Goal: Task Accomplishment & Management: Use online tool/utility

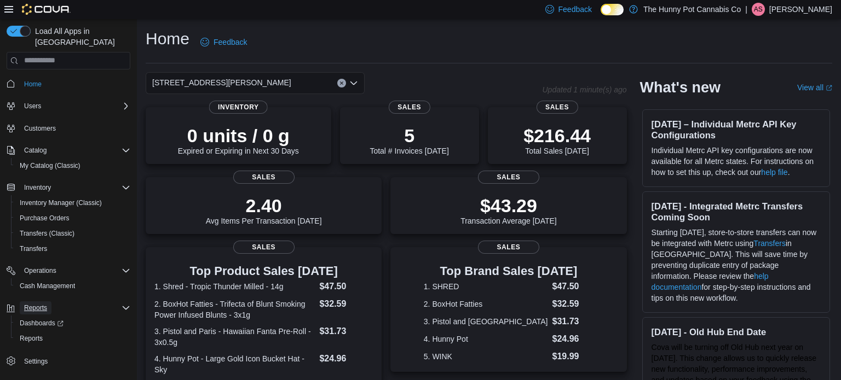
click at [43, 304] on span "Reports" at bounding box center [35, 308] width 23 height 9
click at [36, 334] on span "Reports" at bounding box center [31, 338] width 23 height 9
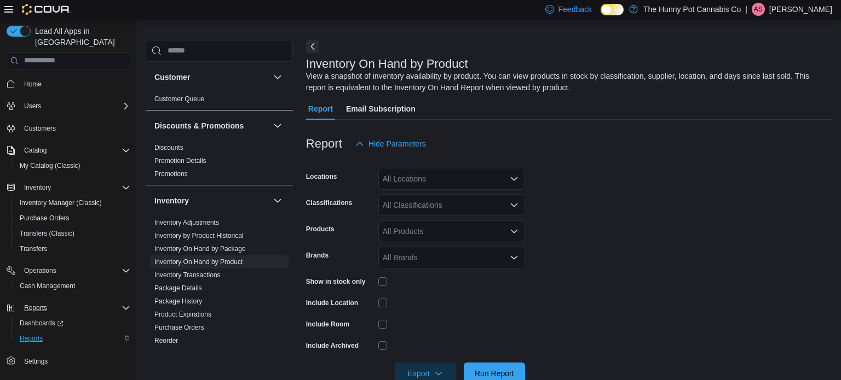
scroll to position [37, 0]
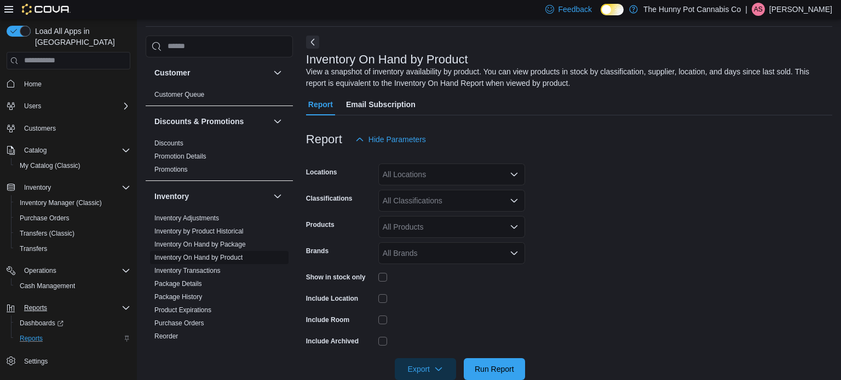
click at [211, 261] on link "Inventory On Hand by Product" at bounding box center [198, 258] width 88 height 8
click at [517, 174] on icon "Open list of options" at bounding box center [514, 174] width 9 height 9
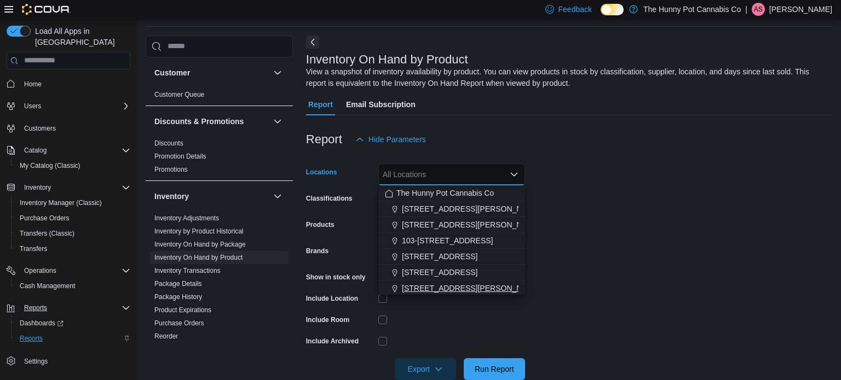
click at [448, 291] on span "[STREET_ADDRESS][PERSON_NAME]" at bounding box center [471, 288] width 139 height 11
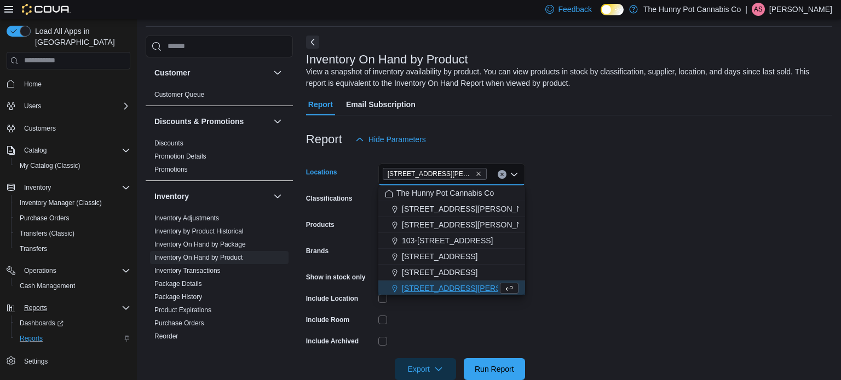
scroll to position [2, 0]
click at [616, 203] on form "Locations [STREET_ADDRESS][PERSON_NAME] Selected. [STREET_ADDRESS][PERSON_NAME]…" at bounding box center [569, 266] width 526 height 230
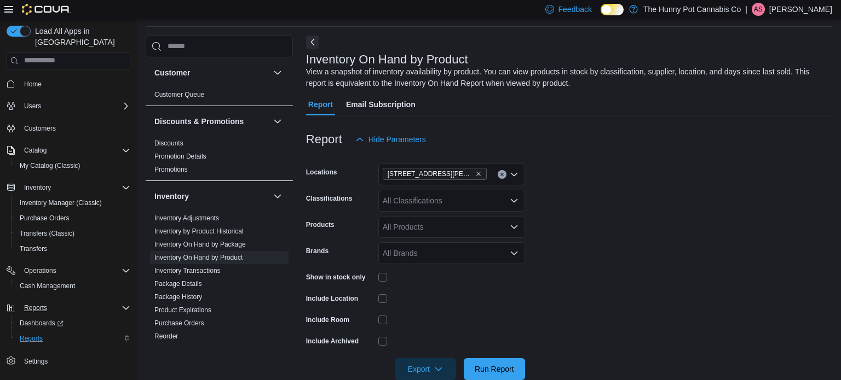
click at [501, 198] on div "All Classifications" at bounding box center [451, 201] width 147 height 22
click at [580, 188] on form "Locations [STREET_ADDRESS][PERSON_NAME] Classifications All Classifications Pro…" at bounding box center [569, 266] width 526 height 230
click at [487, 364] on span "Run Report" at bounding box center [494, 368] width 39 height 11
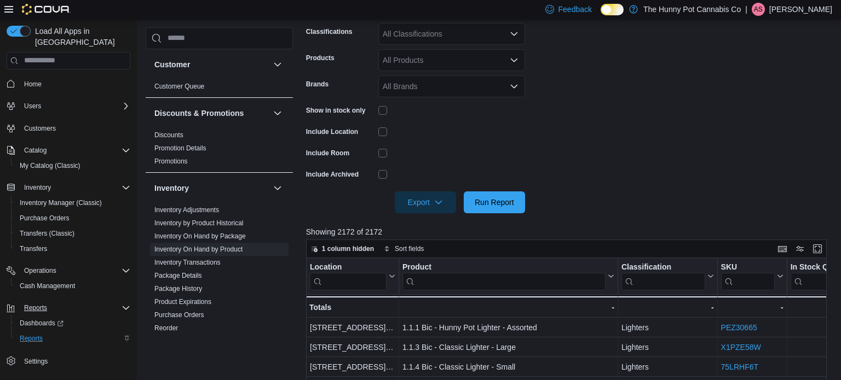
scroll to position [209, 0]
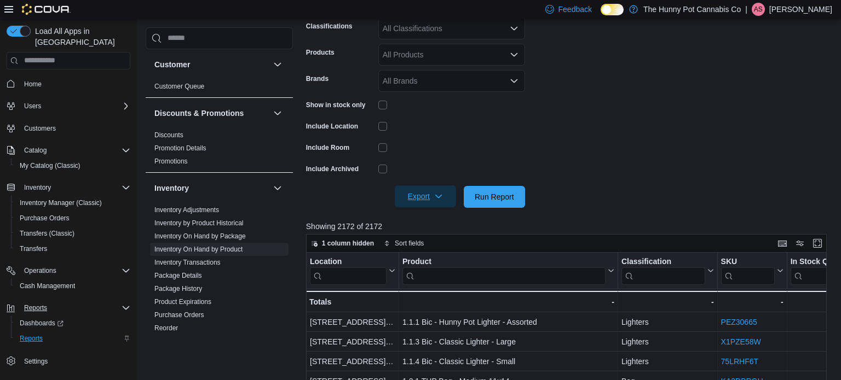
click at [444, 192] on span "Export" at bounding box center [425, 197] width 48 height 22
click at [435, 218] on span "Export to Excel" at bounding box center [426, 219] width 49 height 9
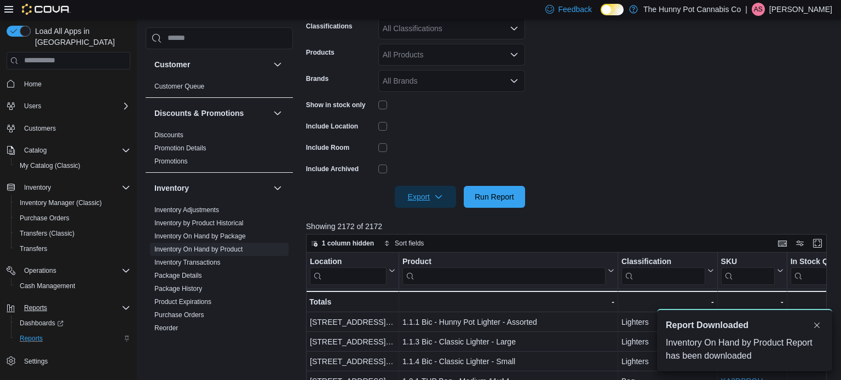
scroll to position [0, 0]
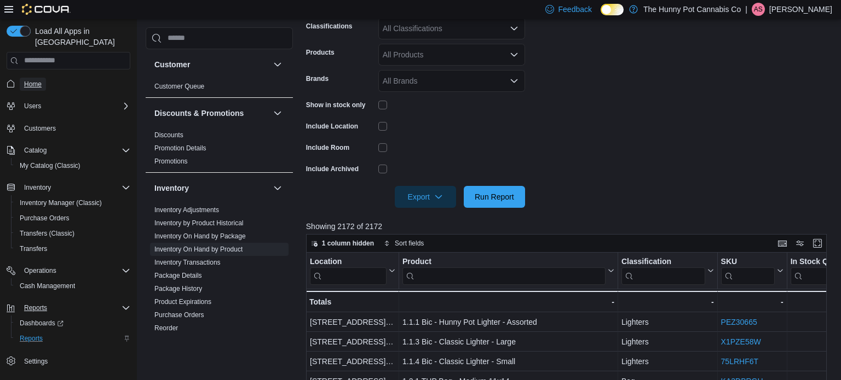
click at [34, 80] on span "Home" at bounding box center [33, 84] width 18 height 9
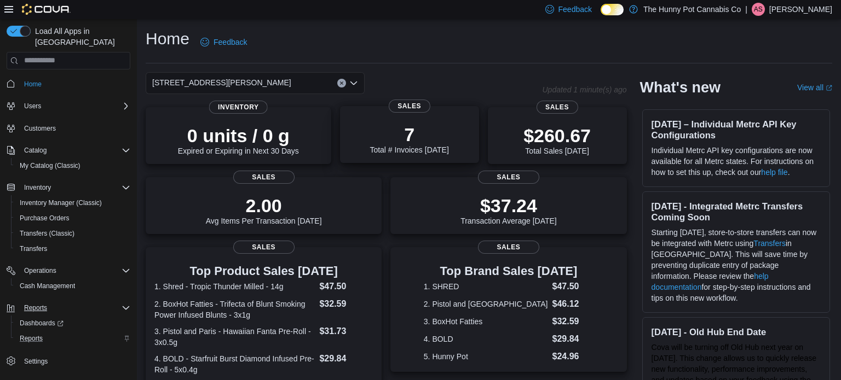
click at [407, 135] on p "7" at bounding box center [408, 135] width 79 height 22
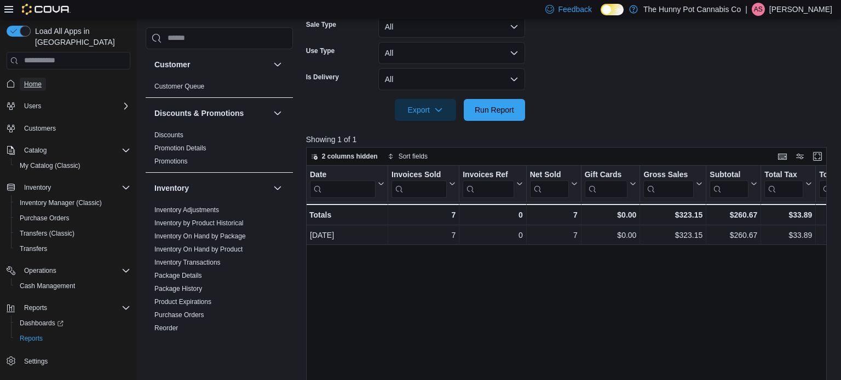
click at [33, 80] on span "Home" at bounding box center [33, 84] width 18 height 9
